Goal: Task Accomplishment & Management: Complete application form

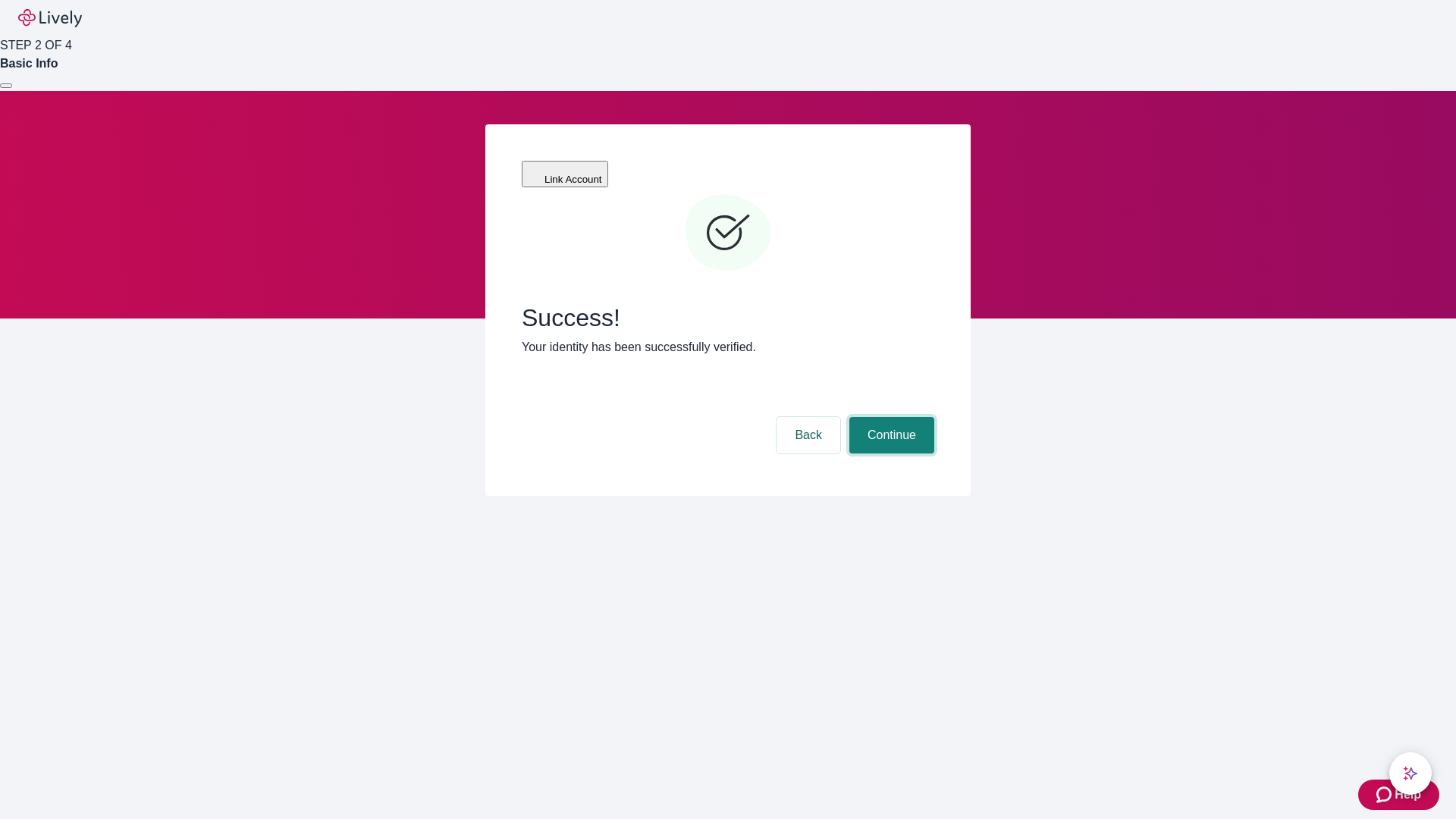
click at [889, 417] on button "Continue" at bounding box center [892, 435] width 85 height 36
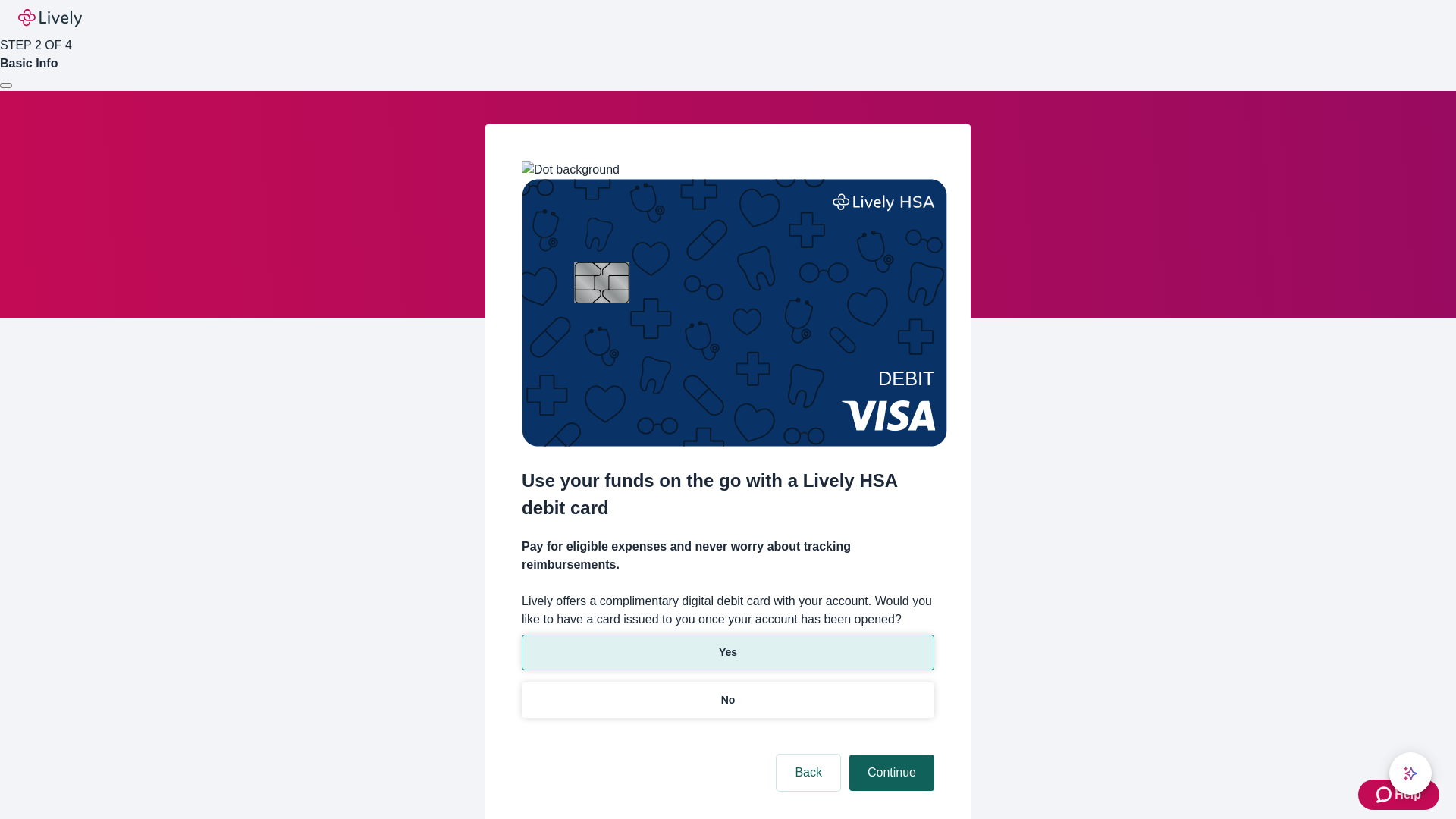
click at [727, 645] on p "Yes" at bounding box center [728, 653] width 18 height 16
click at [889, 755] on button "Continue" at bounding box center [892, 773] width 85 height 36
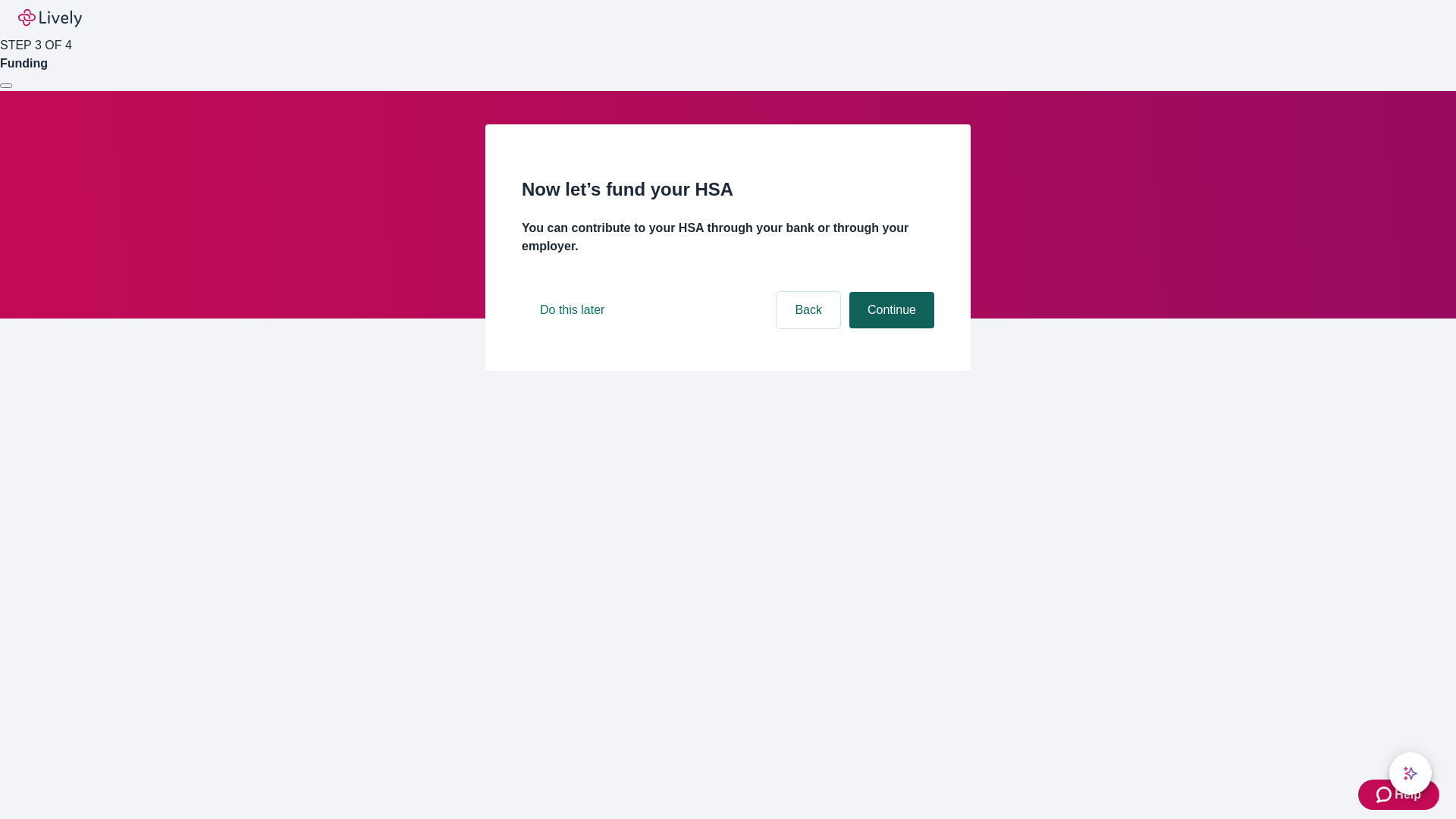
click at [889, 328] on button "Continue" at bounding box center [892, 310] width 85 height 36
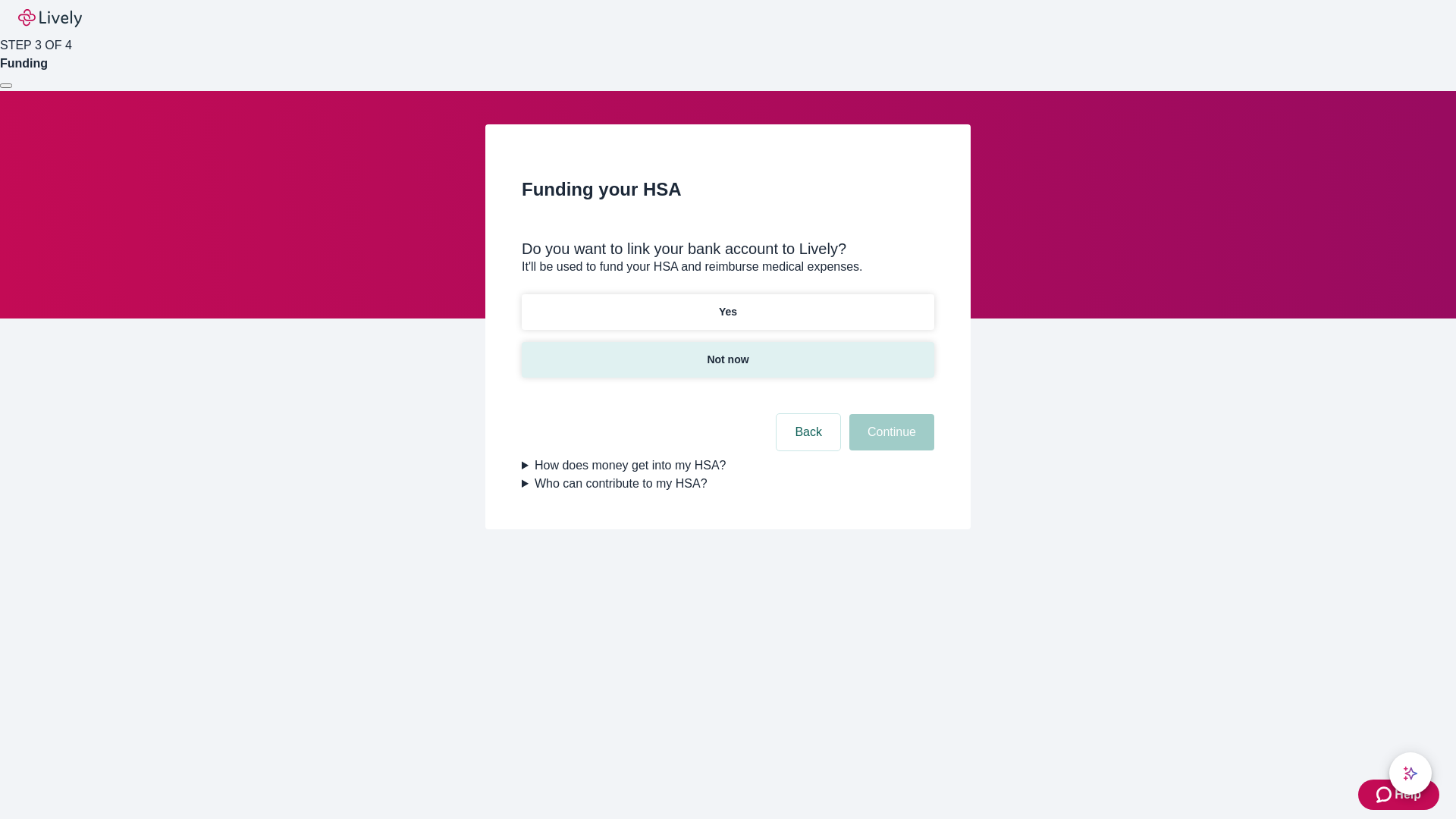
click at [727, 352] on p "Not now" at bounding box center [727, 360] width 42 height 16
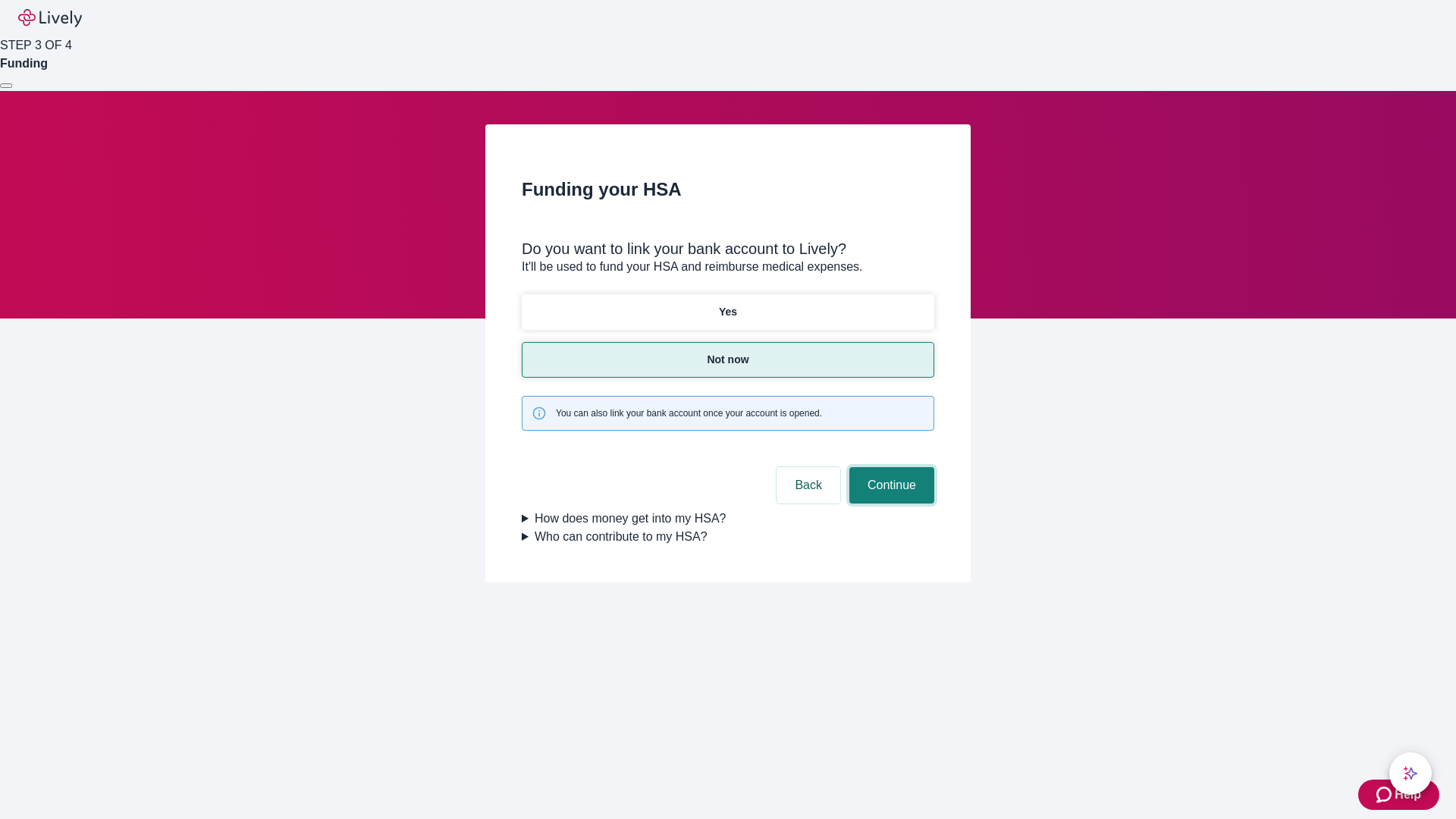
click at [889, 467] on button "Continue" at bounding box center [892, 485] width 85 height 36
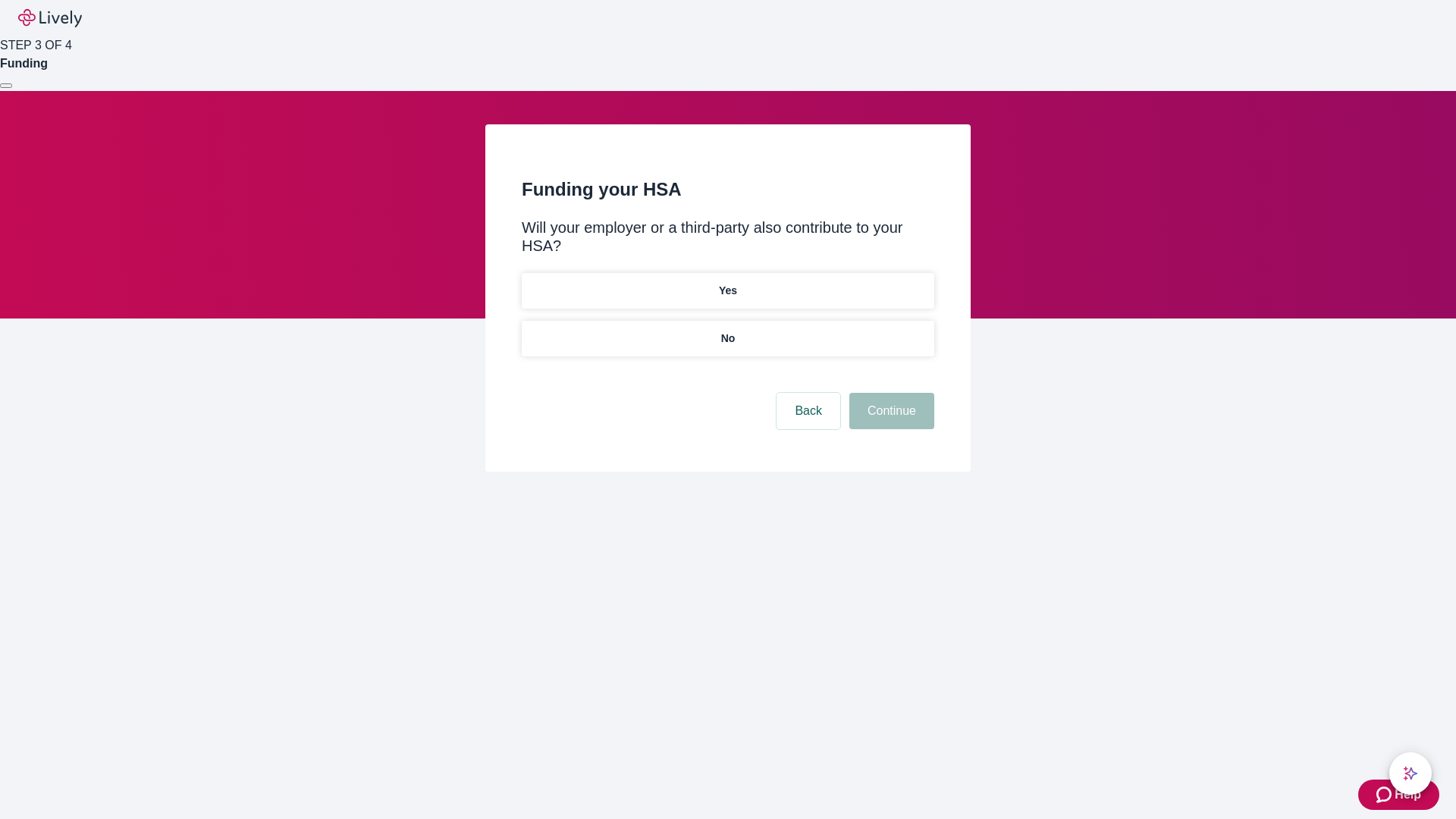
click at [727, 331] on p "No" at bounding box center [729, 339] width 14 height 16
click at [889, 393] on button "Continue" at bounding box center [892, 411] width 85 height 36
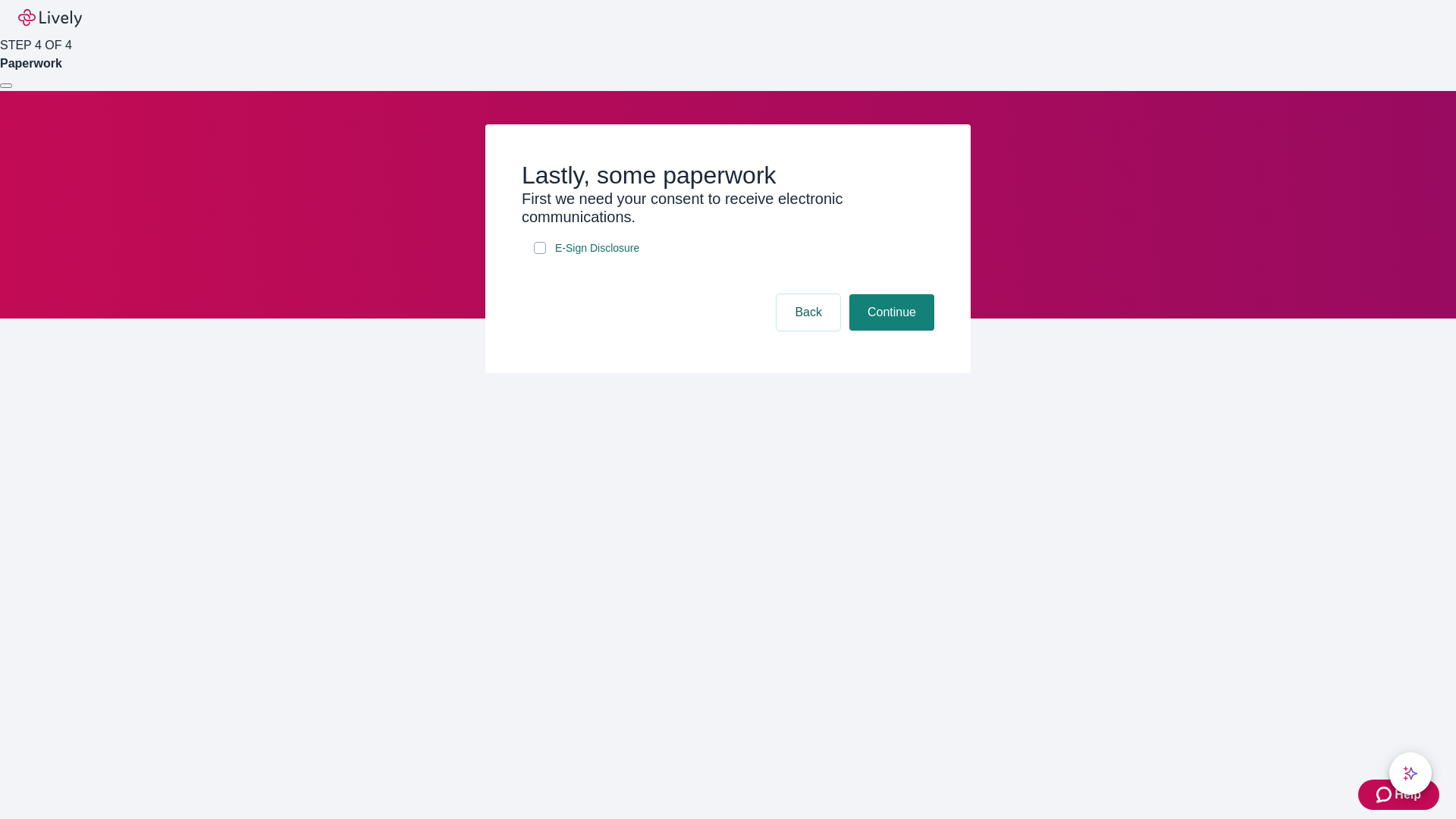
click at [540, 254] on input "E-Sign Disclosure" at bounding box center [540, 248] width 12 height 12
checkbox input "true"
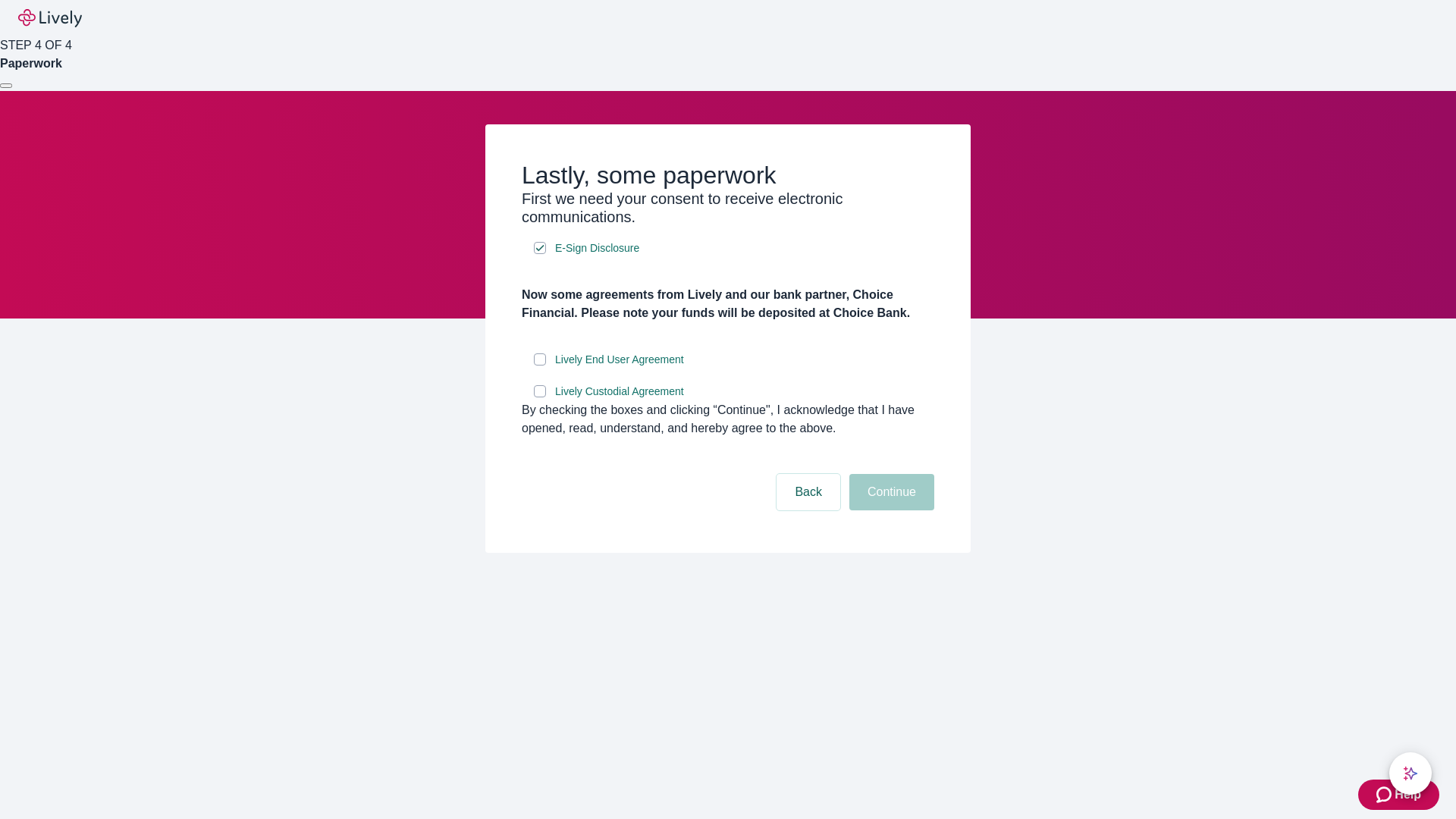
click at [540, 366] on input "Lively End User Agreement" at bounding box center [540, 359] width 12 height 12
checkbox input "true"
click at [540, 397] on input "Lively Custodial Agreement" at bounding box center [540, 391] width 12 height 12
checkbox input "true"
click at [889, 510] on button "Continue" at bounding box center [892, 492] width 85 height 36
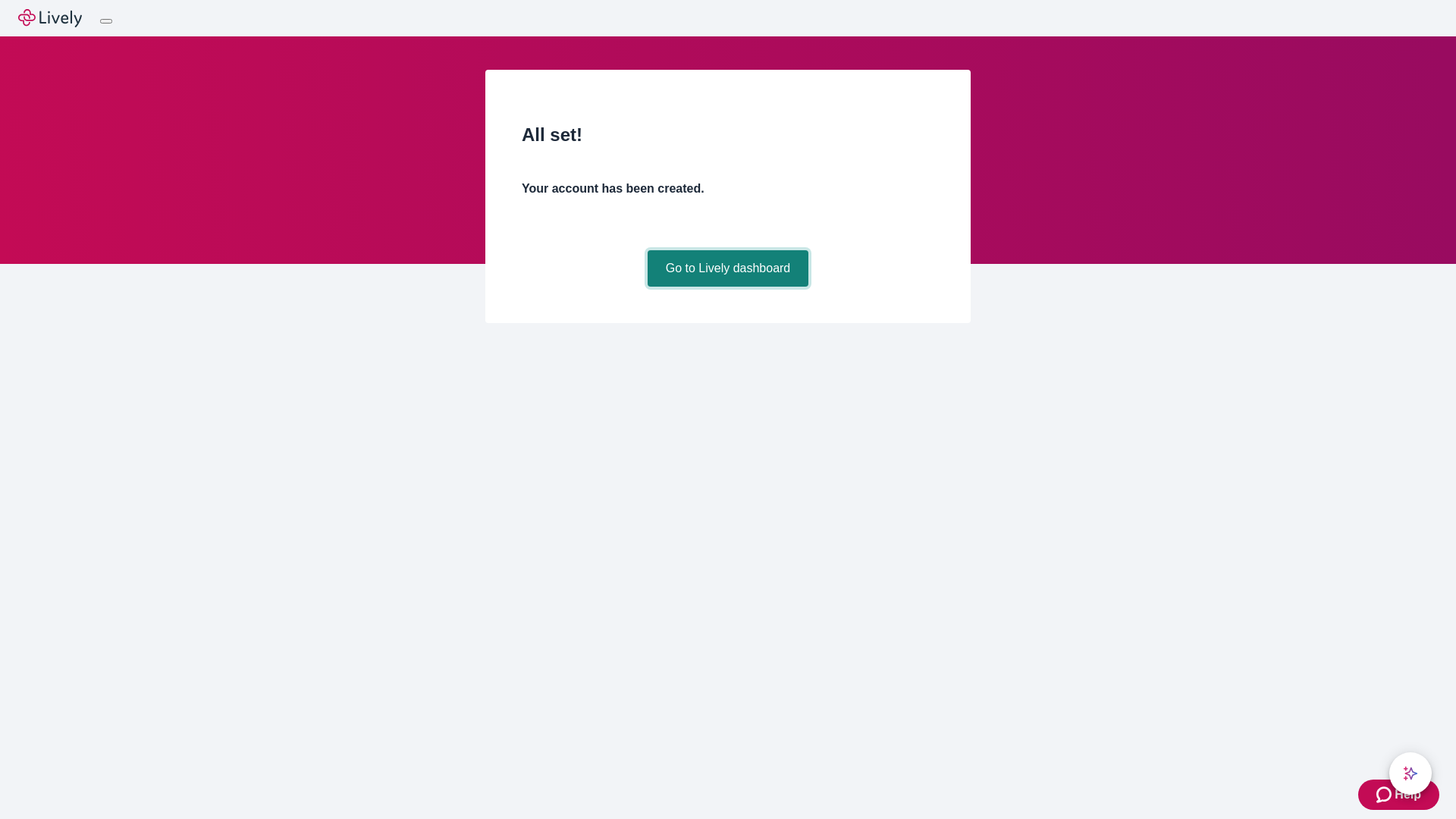
click at [727, 286] on link "Go to Lively dashboard" at bounding box center [729, 268] width 161 height 36
